Goal: Transaction & Acquisition: Purchase product/service

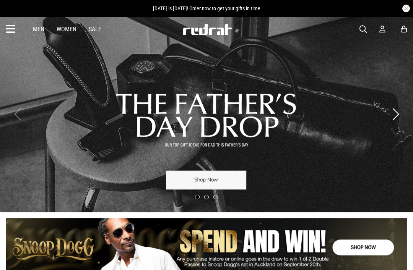
click at [295, 114] on link "1 / 3" at bounding box center [206, 114] width 413 height 196
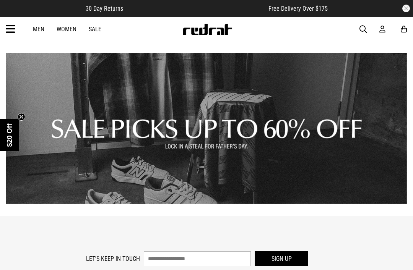
scroll to position [973, 0]
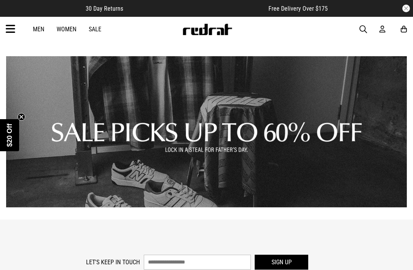
click at [251, 150] on link "1 / 1" at bounding box center [206, 131] width 401 height 151
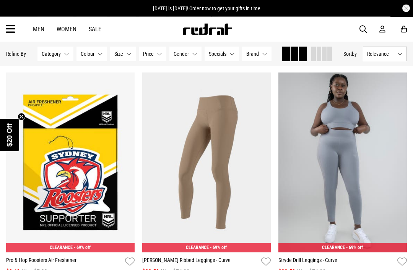
scroll to position [807, 0]
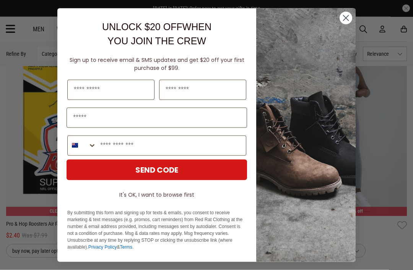
click at [348, 24] on circle "Close dialog" at bounding box center [346, 17] width 13 height 13
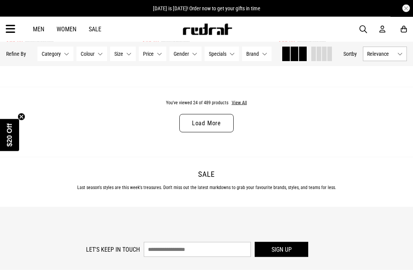
scroll to position [1941, 0]
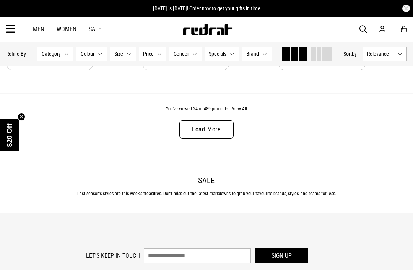
click at [213, 134] on link "Load More" at bounding box center [206, 129] width 54 height 18
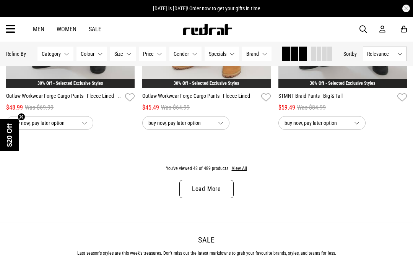
scroll to position [3776, 0]
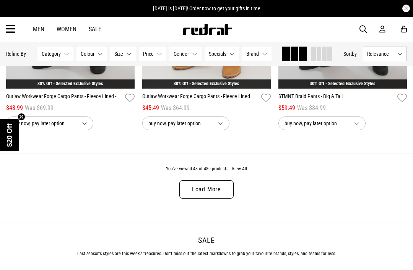
click at [214, 199] on link "Load More" at bounding box center [206, 190] width 54 height 18
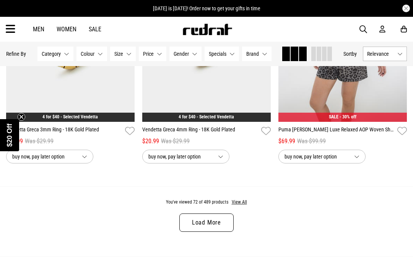
scroll to position [5636, 0]
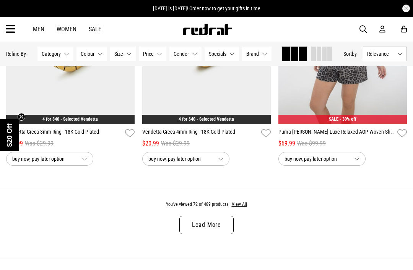
click at [37, 33] on link "Men" at bounding box center [38, 29] width 11 height 7
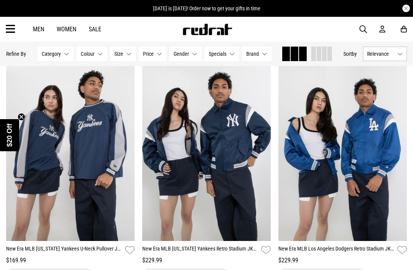
scroll to position [1729, 0]
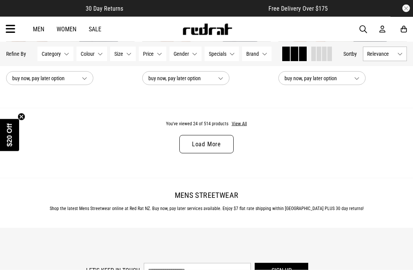
click at [212, 151] on link "Load More" at bounding box center [206, 144] width 54 height 18
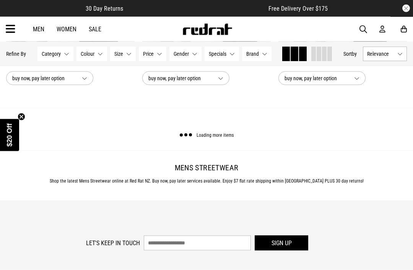
scroll to position [1927, 0]
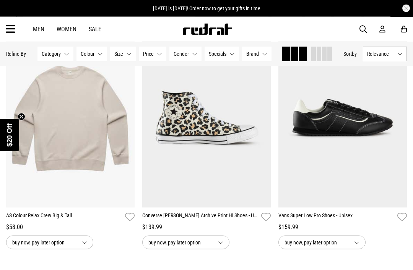
scroll to position [3646, 0]
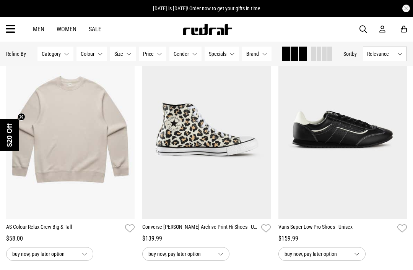
click at [361, 29] on span "button" at bounding box center [364, 29] width 8 height 9
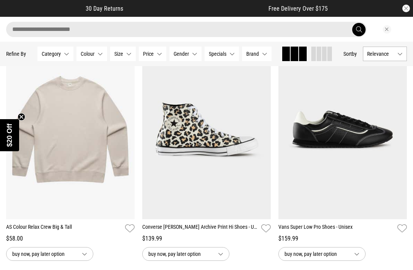
click at [359, 31] on span "submit" at bounding box center [359, 29] width 6 height 7
click at [230, 33] on input "search" at bounding box center [186, 29] width 361 height 15
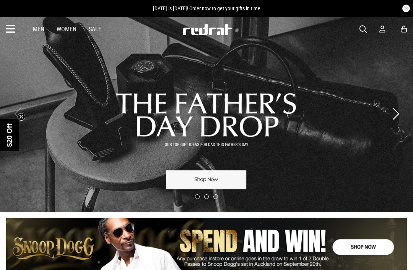
click at [366, 28] on span "button" at bounding box center [364, 29] width 8 height 9
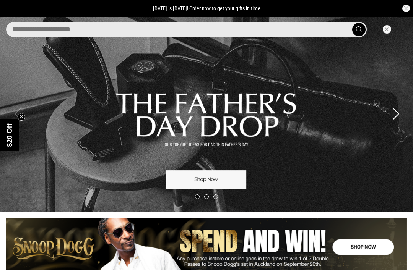
click at [206, 36] on input "search" at bounding box center [186, 29] width 361 height 15
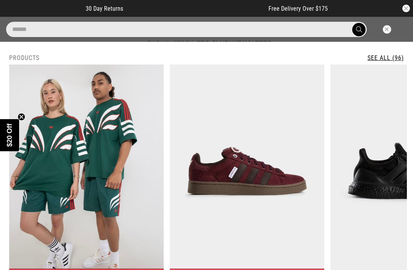
type input "******"
click at [359, 29] on button "submit" at bounding box center [358, 29] width 13 height 13
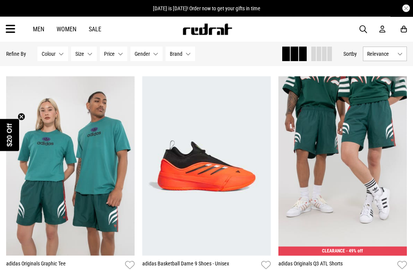
scroll to position [528, 0]
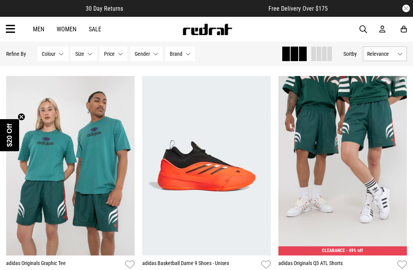
click at [99, 181] on img at bounding box center [70, 166] width 129 height 180
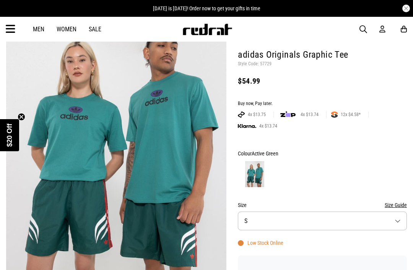
scroll to position [88, 0]
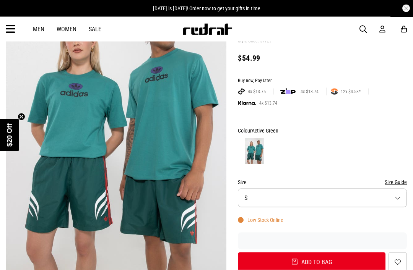
click at [345, 262] on button "Add to bag" at bounding box center [312, 263] width 148 height 20
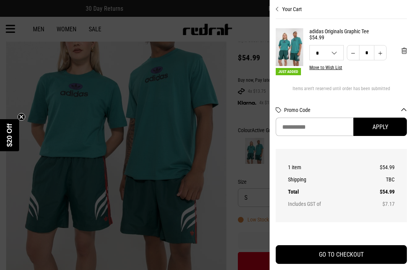
click at [198, 182] on div at bounding box center [206, 135] width 413 height 270
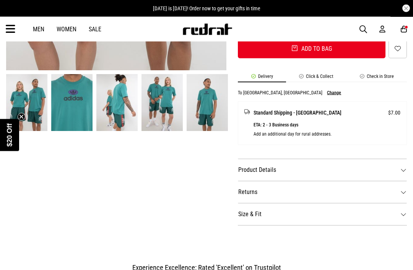
scroll to position [302, 0]
click at [354, 163] on dt "Product Details" at bounding box center [322, 170] width 169 height 22
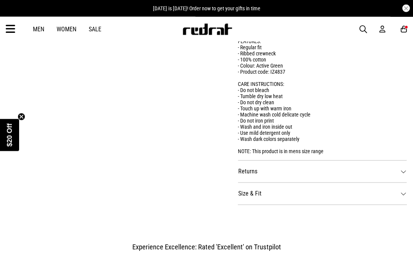
click at [338, 196] on dt "Size & Fit" at bounding box center [322, 194] width 169 height 22
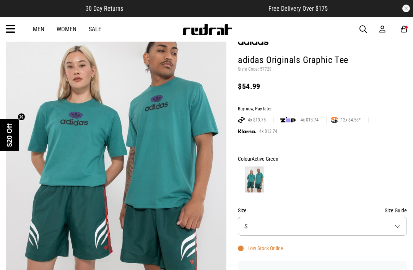
click at [342, 220] on button "Size S" at bounding box center [322, 226] width 169 height 19
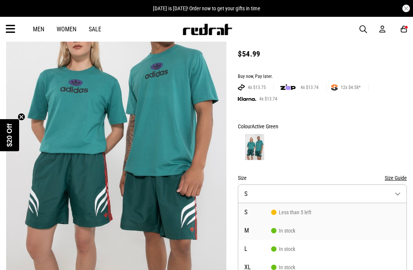
click at [255, 231] on span "M" at bounding box center [257, 231] width 27 height 6
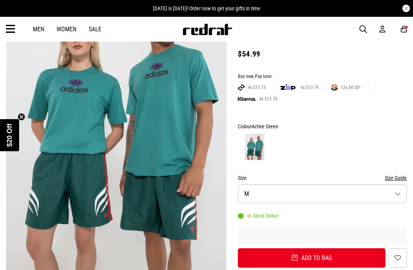
click at [336, 258] on button "Add to bag" at bounding box center [312, 259] width 148 height 20
select select "*"
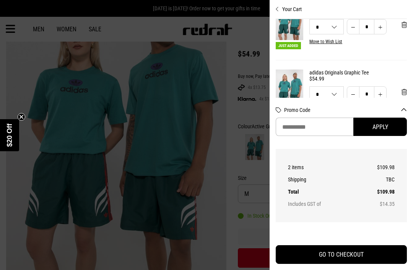
scroll to position [25, 0]
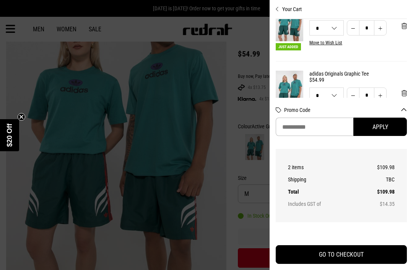
click at [411, 94] on div "Your Cart Just Added adidas Originals Graphic Tee $54.99 M S M L XL * * * ** * …" at bounding box center [341, 135] width 143 height 270
click at [405, 96] on span "'Remove from cart" at bounding box center [404, 93] width 5 height 7
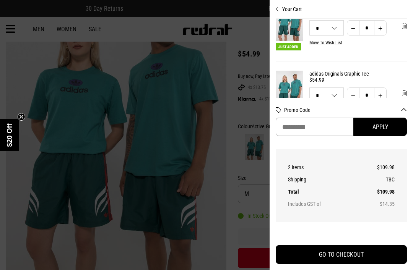
scroll to position [0, 0]
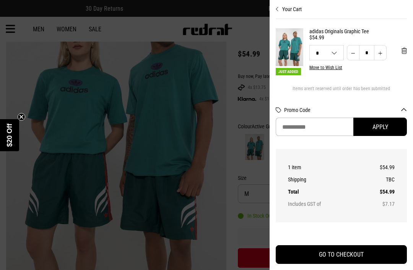
click at [181, 115] on div at bounding box center [206, 135] width 413 height 270
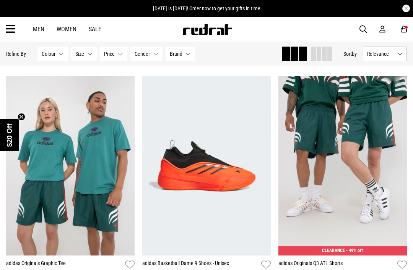
click at [116, 54] on button "Price None selected" at bounding box center [114, 54] width 28 height 15
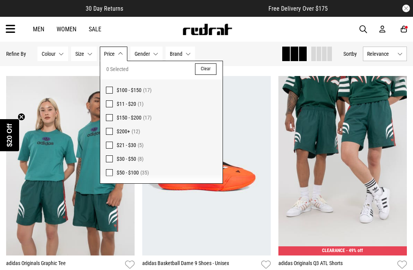
scroll to position [2, 0]
click at [123, 145] on span "$21 - $30" at bounding box center [127, 146] width 20 height 6
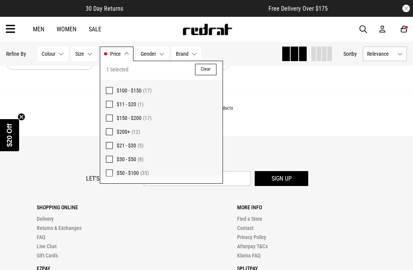
click at [113, 159] on label "$30 - $50 (8)" at bounding box center [161, 160] width 122 height 14
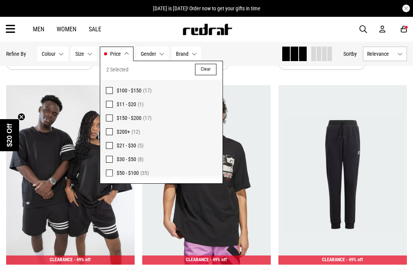
click at [124, 170] on span "$50 - $100" at bounding box center [128, 173] width 22 height 6
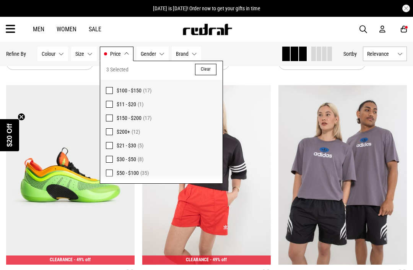
click at [250, 68] on div "buy now, pay later option" at bounding box center [206, 63] width 129 height 14
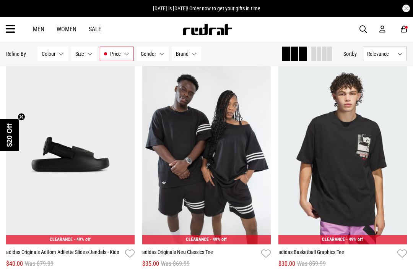
scroll to position [1022, 0]
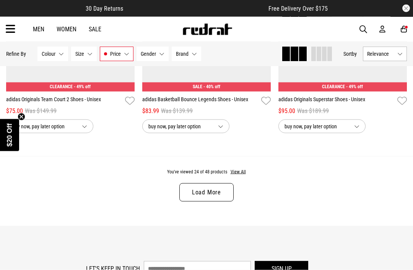
click at [216, 200] on link "Load More" at bounding box center [206, 193] width 54 height 18
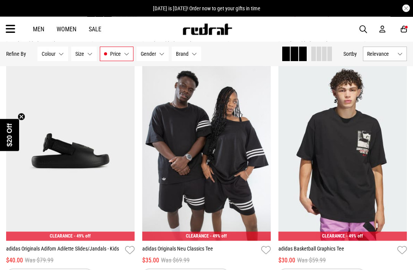
scroll to position [1019, 0]
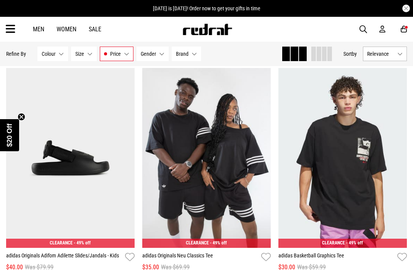
click at [254, 182] on img at bounding box center [206, 158] width 129 height 180
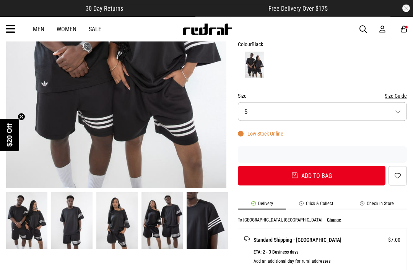
scroll to position [187, 0]
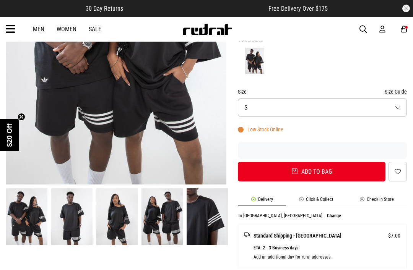
click at [339, 170] on button "Add to bag" at bounding box center [312, 172] width 148 height 20
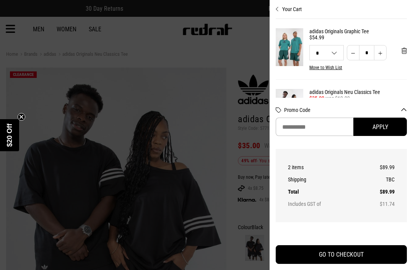
scroll to position [24, 0]
click at [197, 198] on div at bounding box center [206, 135] width 413 height 270
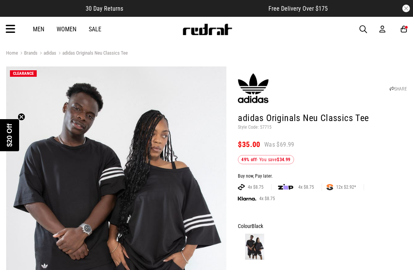
scroll to position [20, 0]
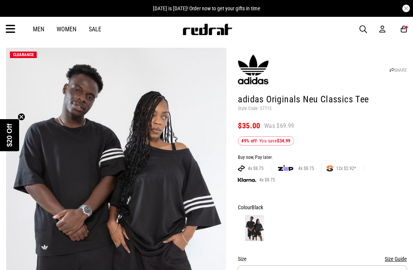
click at [403, 32] on icon at bounding box center [404, 29] width 6 height 8
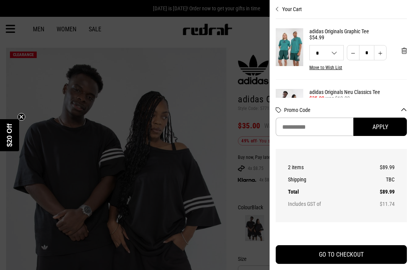
click at [368, 255] on button "GO TO CHECKOUT" at bounding box center [341, 255] width 131 height 19
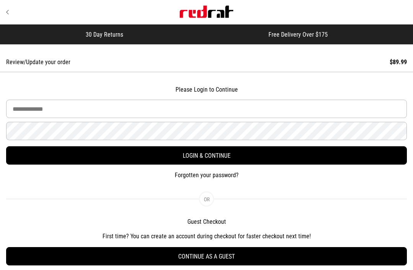
scroll to position [8, 0]
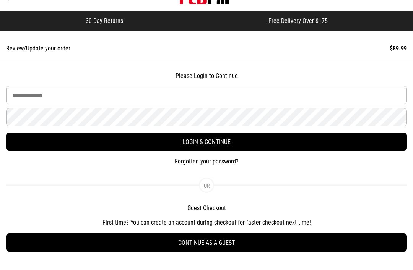
click at [300, 243] on button "Continue as a guest" at bounding box center [206, 243] width 401 height 18
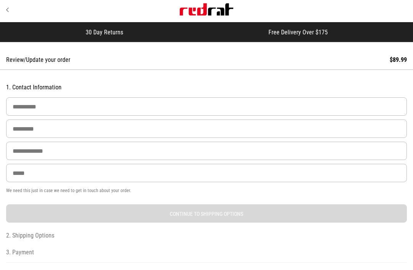
scroll to position [0, 0]
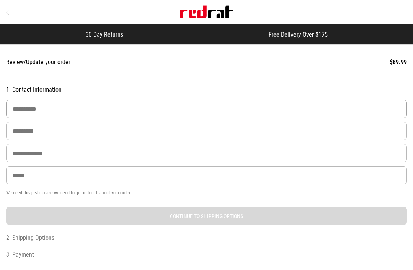
click at [186, 106] on input "First Name" at bounding box center [206, 109] width 401 height 18
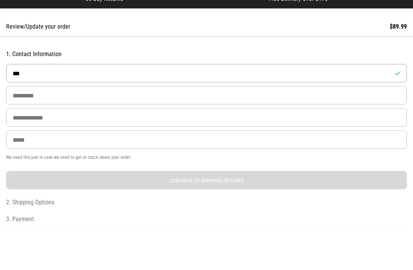
type input "***"
click at [216, 122] on input "Last Name" at bounding box center [206, 131] width 401 height 18
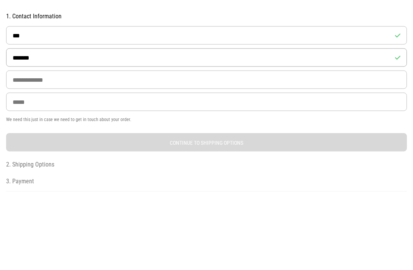
type input "*******"
click at [240, 144] on input "Email Address" at bounding box center [206, 153] width 401 height 18
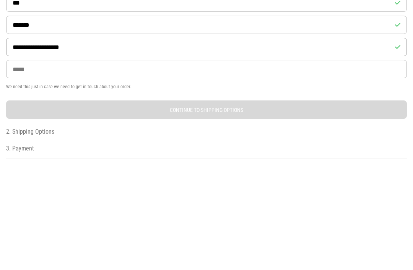
type input "**********"
click at [227, 166] on input "Phone" at bounding box center [206, 175] width 401 height 18
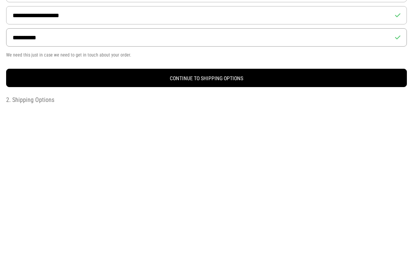
type input "**********"
click at [267, 225] on button "Continue to Shipping Options" at bounding box center [206, 234] width 401 height 18
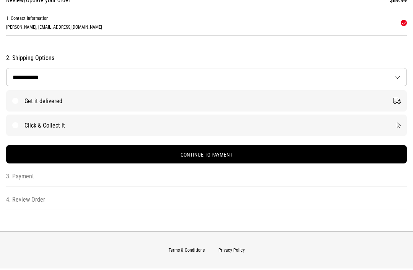
scroll to position [61, 0]
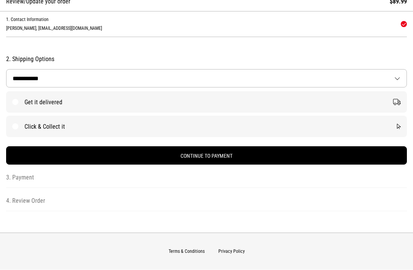
click at [14, 102] on label "Get it delivered" at bounding box center [206, 101] width 401 height 21
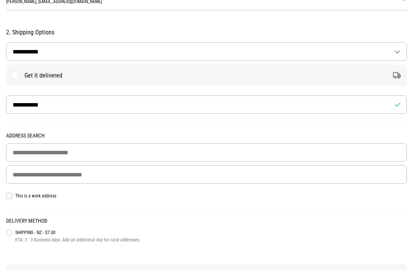
scroll to position [89, 0]
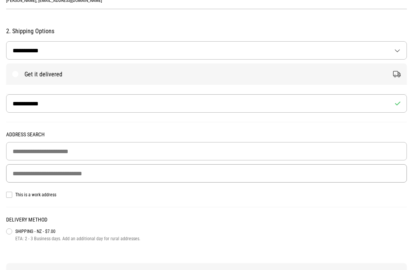
click at [31, 174] on input "Delivery Address" at bounding box center [206, 173] width 401 height 18
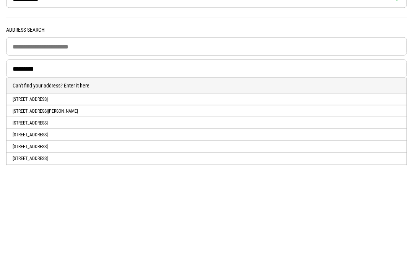
click at [116, 198] on li "53 Kawari Drive, Pegasus, PEGASUS, Waimakariri District" at bounding box center [207, 204] width 400 height 12
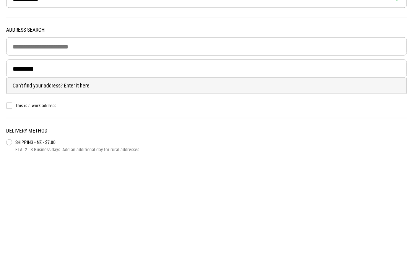
type input "**********"
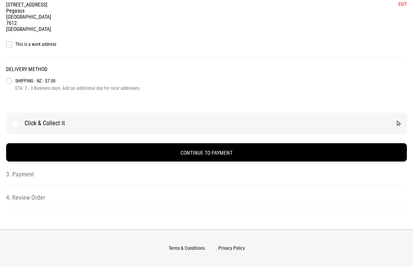
click at [365, 157] on button "Continue to Payment" at bounding box center [206, 152] width 401 height 18
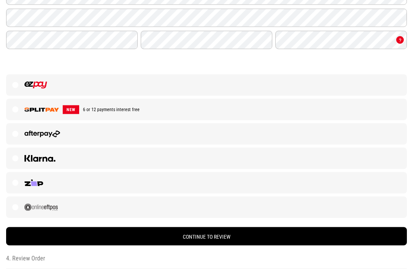
scroll to position [260, 0]
click at [18, 136] on label at bounding box center [206, 134] width 401 height 21
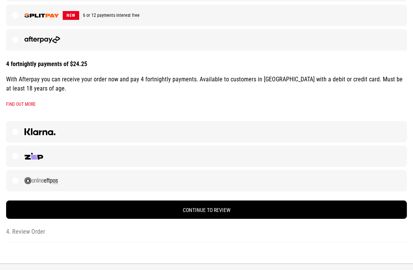
click at [353, 209] on button "Continue to Review" at bounding box center [206, 210] width 401 height 18
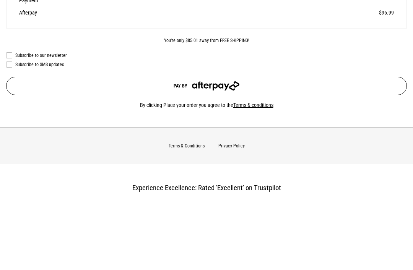
scroll to position [455, 0]
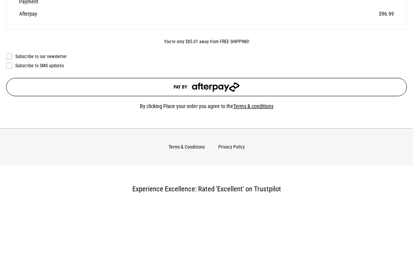
click at [350, 86] on button "Pay by" at bounding box center [206, 87] width 401 height 18
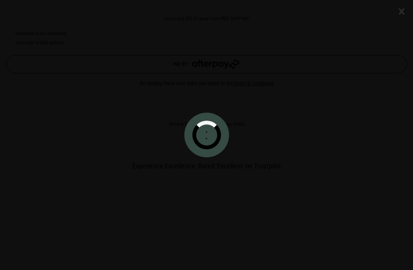
scroll to position [479, 0]
